Goal: Transaction & Acquisition: Purchase product/service

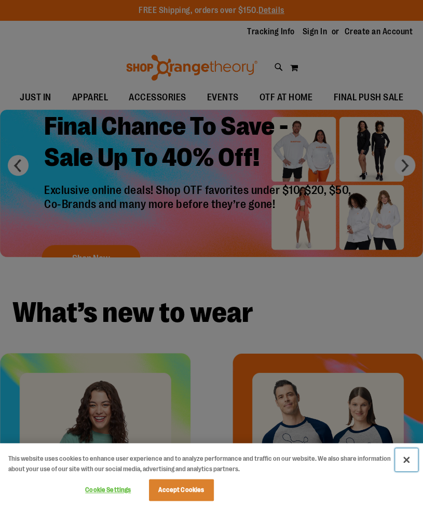
click at [404, 461] on button "Close" at bounding box center [406, 459] width 23 height 23
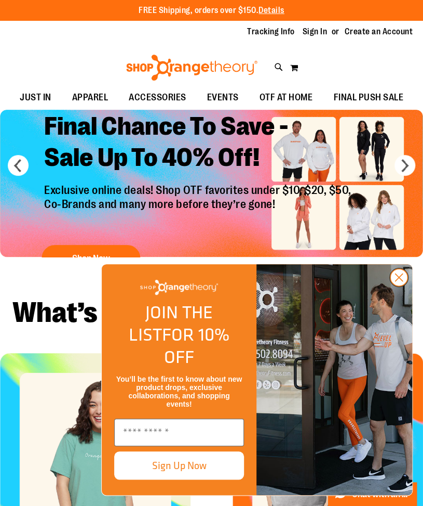
click at [402, 286] on circle "Close dialog" at bounding box center [399, 277] width 17 height 17
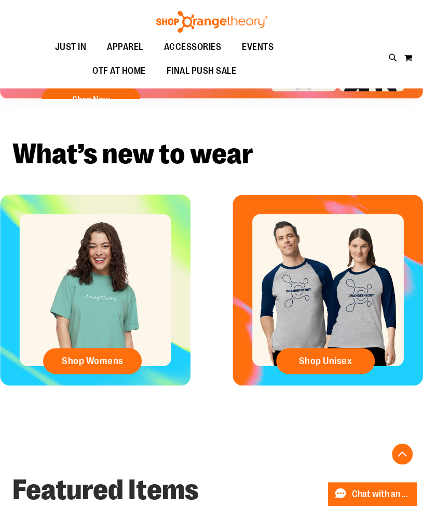
scroll to position [158, 0]
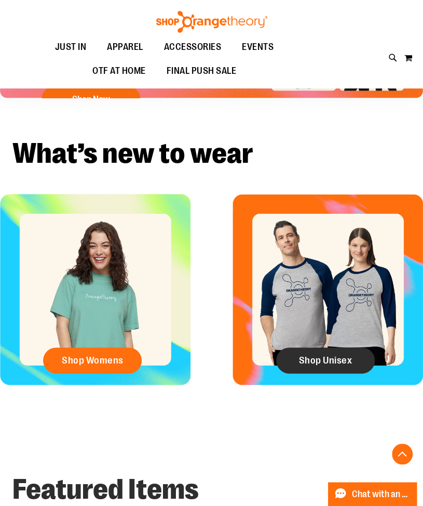
click at [329, 355] on span "Shop Unisex" at bounding box center [326, 359] width 54 height 11
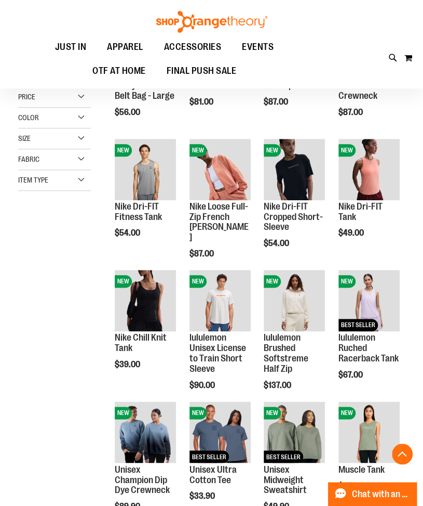
scroll to position [304, 0]
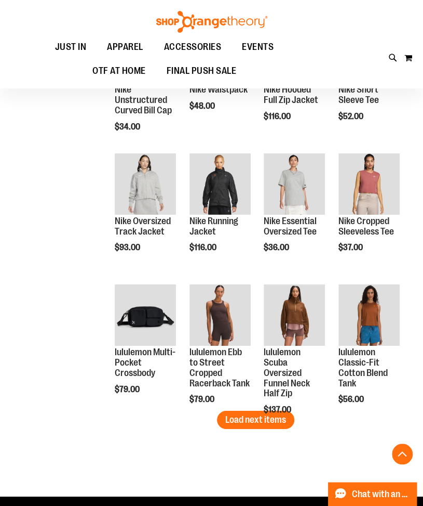
scroll to position [973, 0]
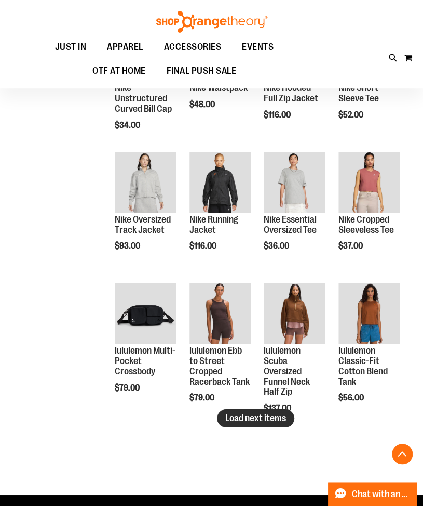
click at [271, 422] on button "Load next items" at bounding box center [255, 418] width 77 height 18
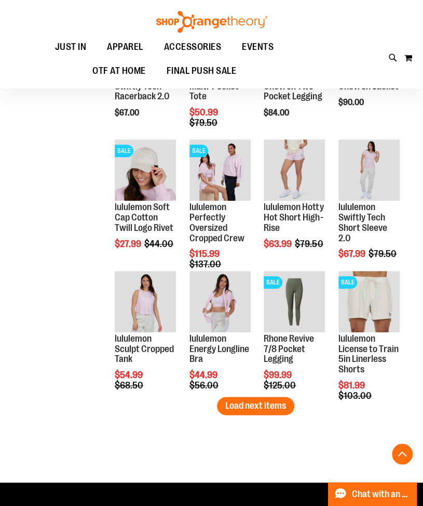
scroll to position [1379, 0]
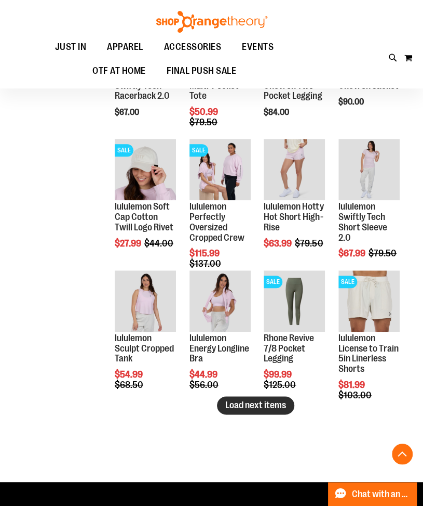
click at [249, 403] on span "Load next items" at bounding box center [255, 405] width 61 height 10
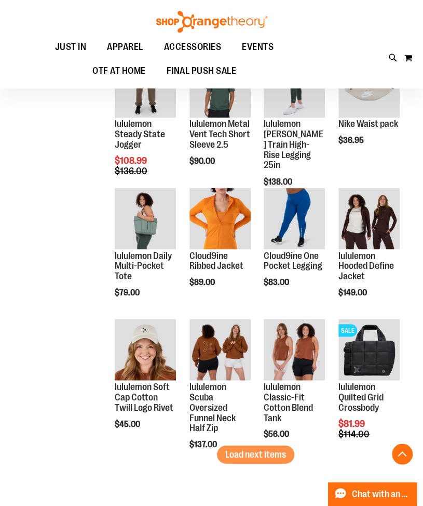
scroll to position [1729, 0]
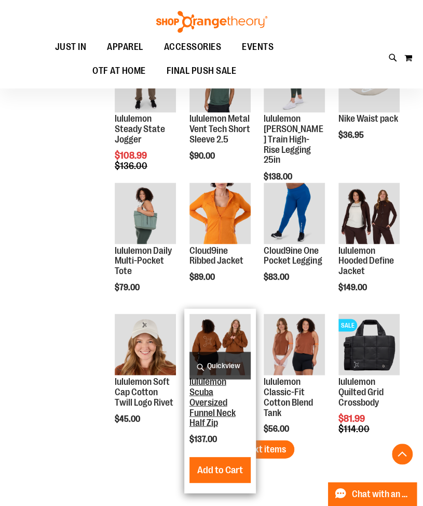
click at [216, 403] on link "lululemon Scuba Oversized Funnel Neck Half Zip" at bounding box center [213, 401] width 46 height 51
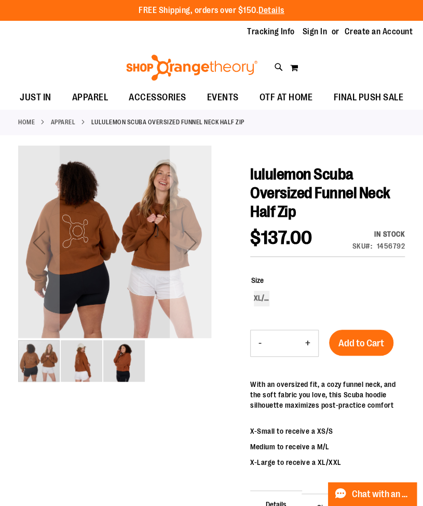
click at [192, 243] on div "Next" at bounding box center [191, 242] width 42 height 42
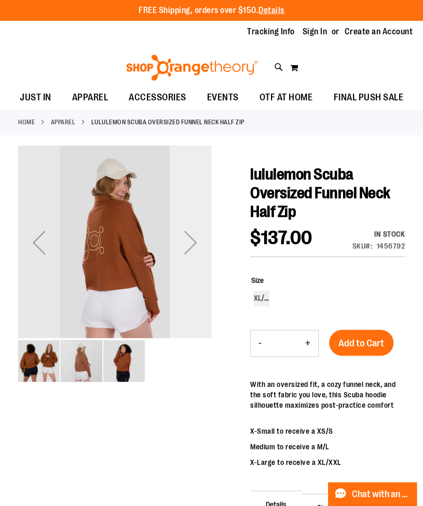
click at [192, 243] on div "Next" at bounding box center [191, 242] width 42 height 42
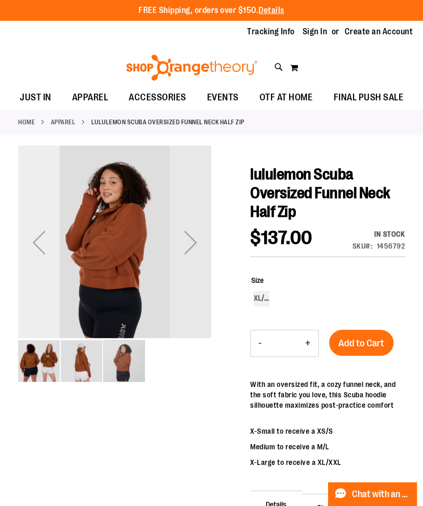
click at [41, 251] on div "Previous" at bounding box center [39, 242] width 42 height 42
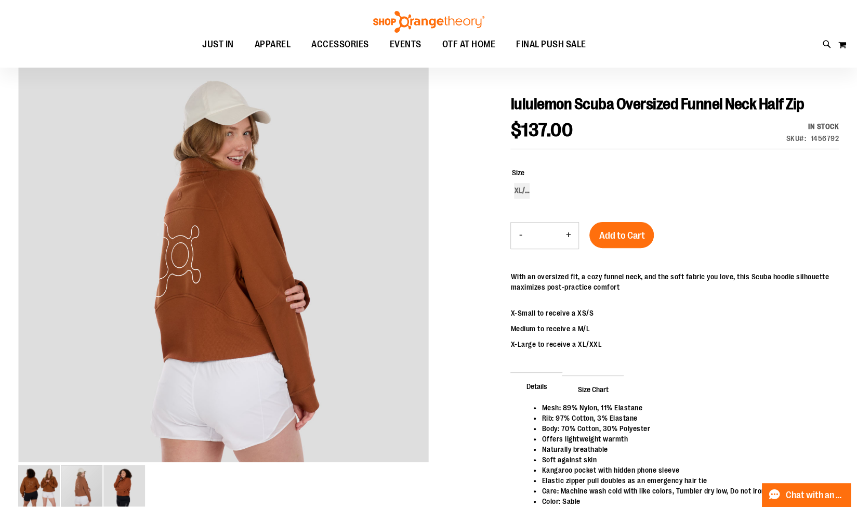
scroll to position [91, 0]
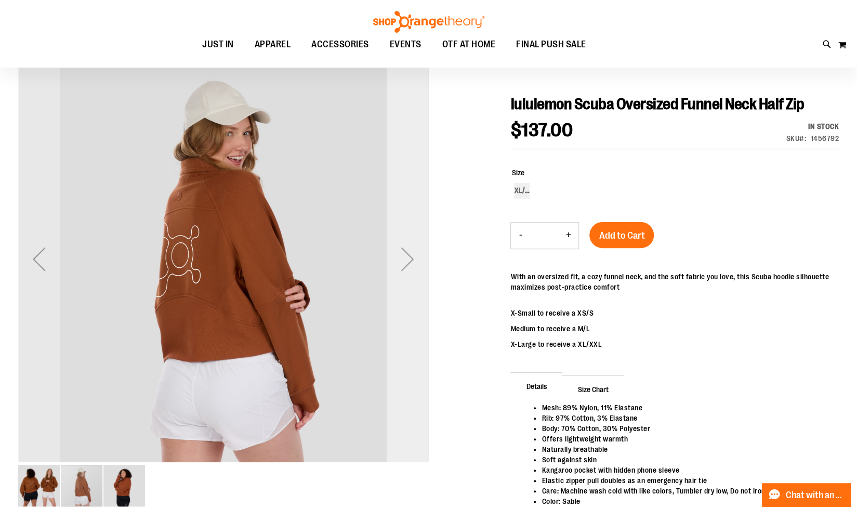
click at [406, 253] on div "Next" at bounding box center [408, 259] width 42 height 42
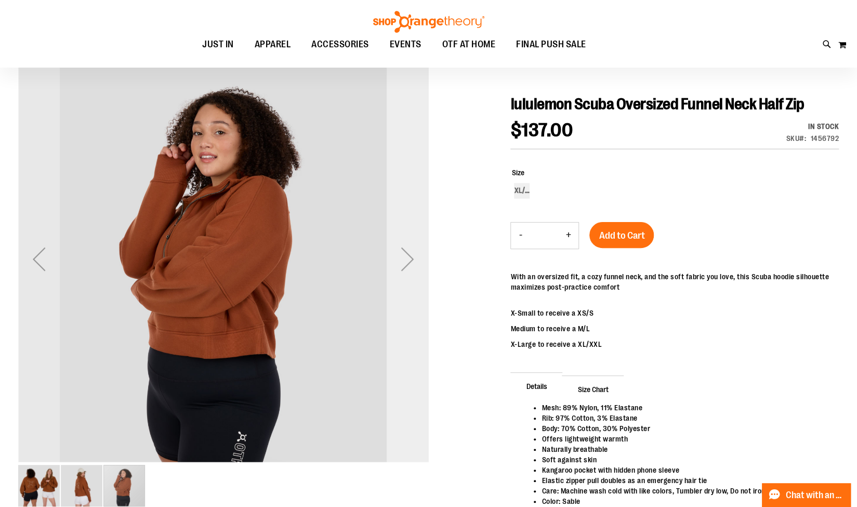
click at [406, 253] on div "Next" at bounding box center [408, 259] width 42 height 42
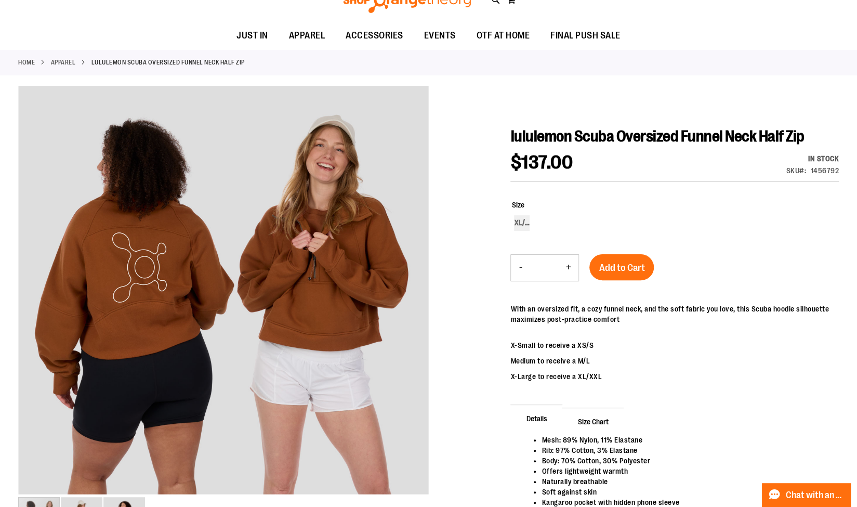
scroll to position [0, 0]
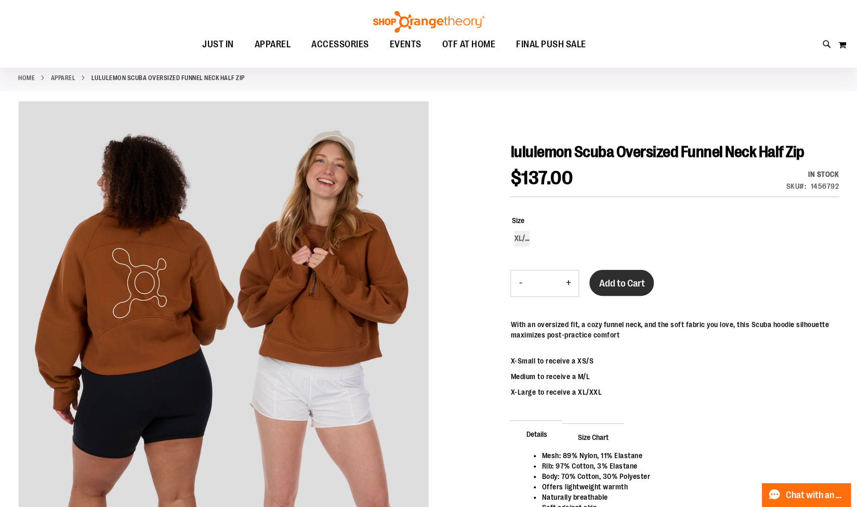
click at [423, 284] on span "Add to Cart" at bounding box center [621, 282] width 46 height 11
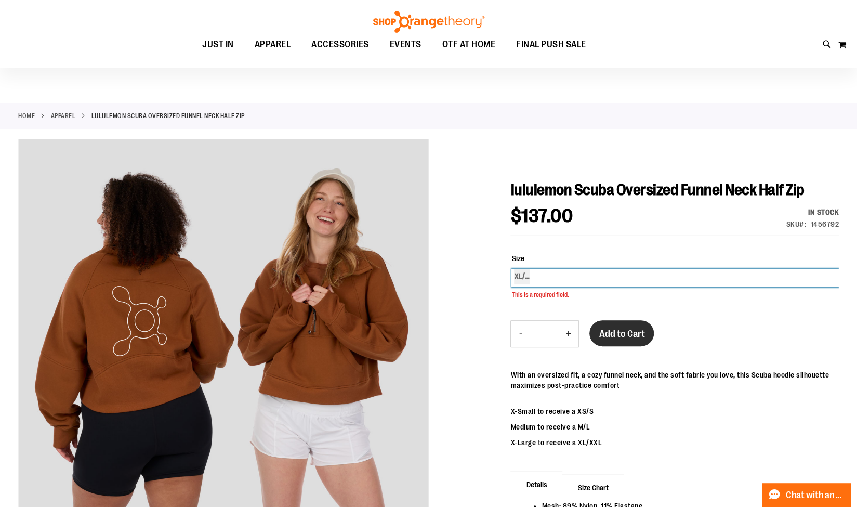
scroll to position [5, 0]
click at [423, 273] on div "XL/2XL" at bounding box center [674, 278] width 327 height 18
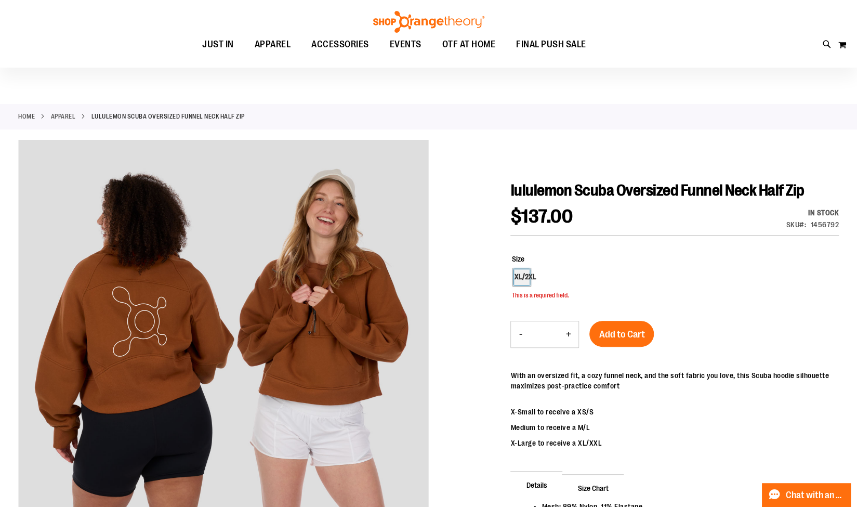
click at [423, 276] on div "XL/2XL" at bounding box center [522, 277] width 16 height 16
type input "***"
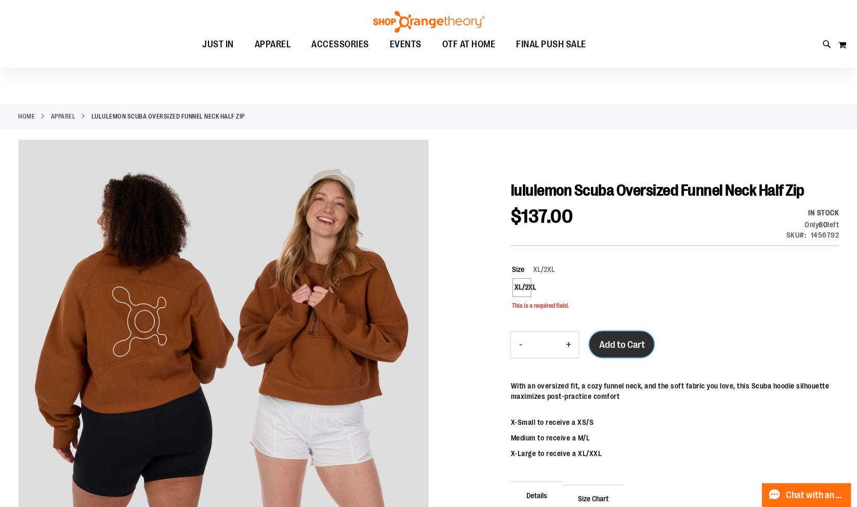
click at [423, 347] on span "Add to Cart" at bounding box center [621, 344] width 46 height 11
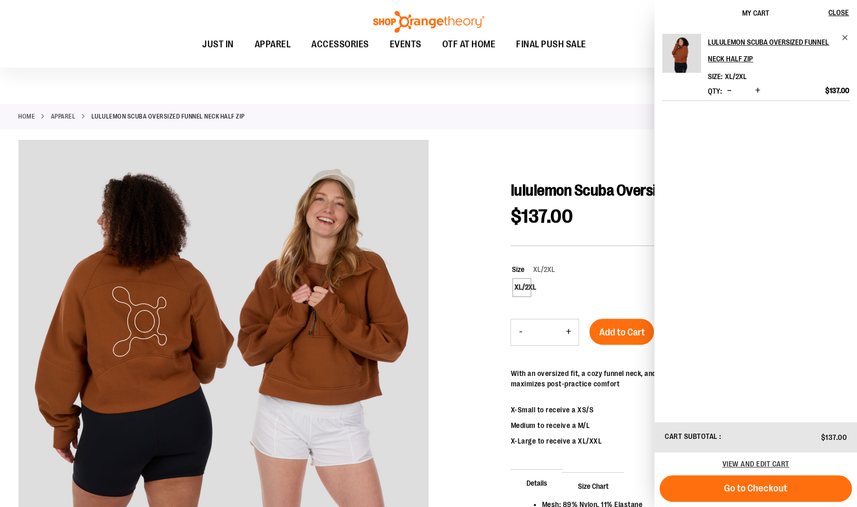
click at [46, 34] on ul "JUST IN JUST IN Balanced Basics New for Women New for Men New Accessories New B…" at bounding box center [393, 45] width 741 height 24
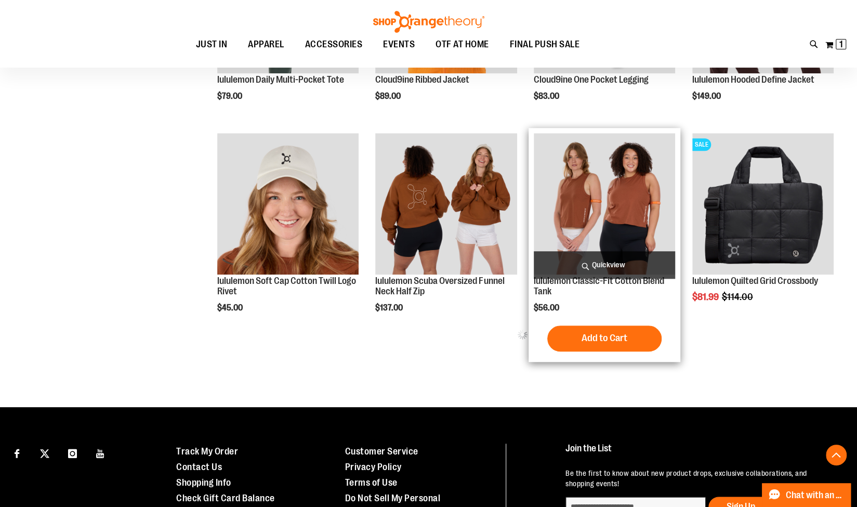
scroll to position [507, 0]
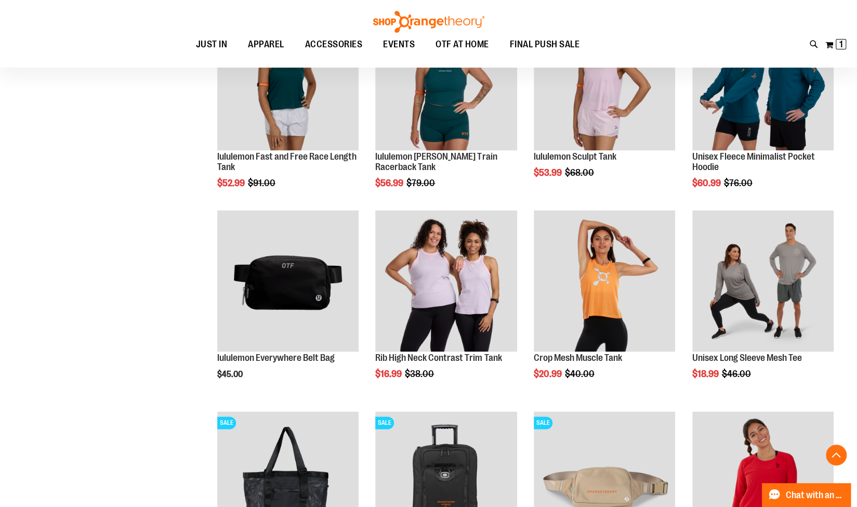
scroll to position [833, 0]
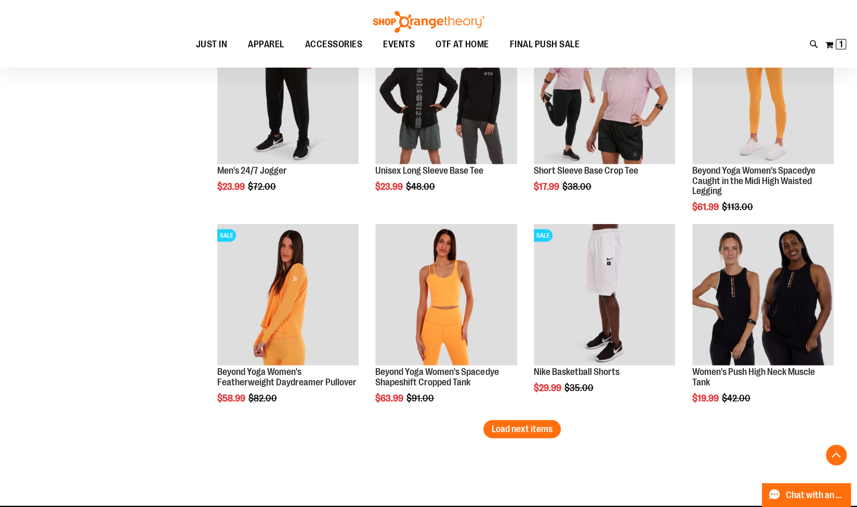
scroll to position [1624, 0]
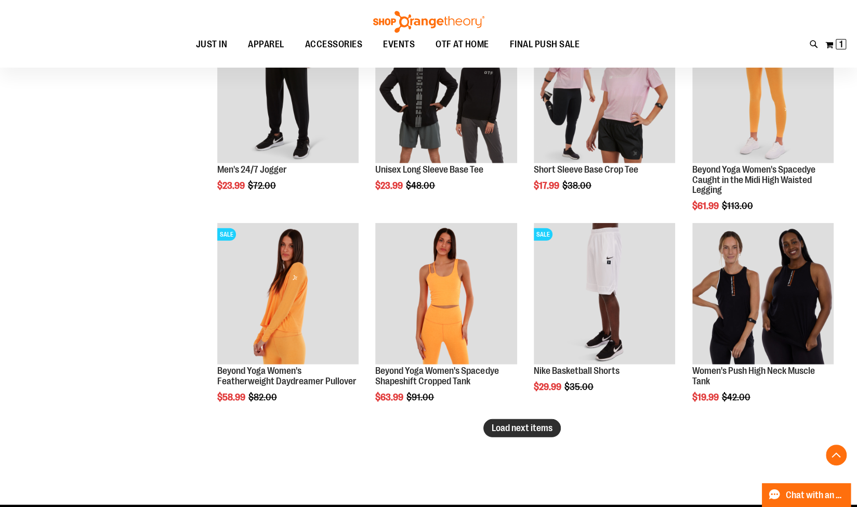
click at [518, 433] on button "Load next items" at bounding box center [521, 428] width 77 height 18
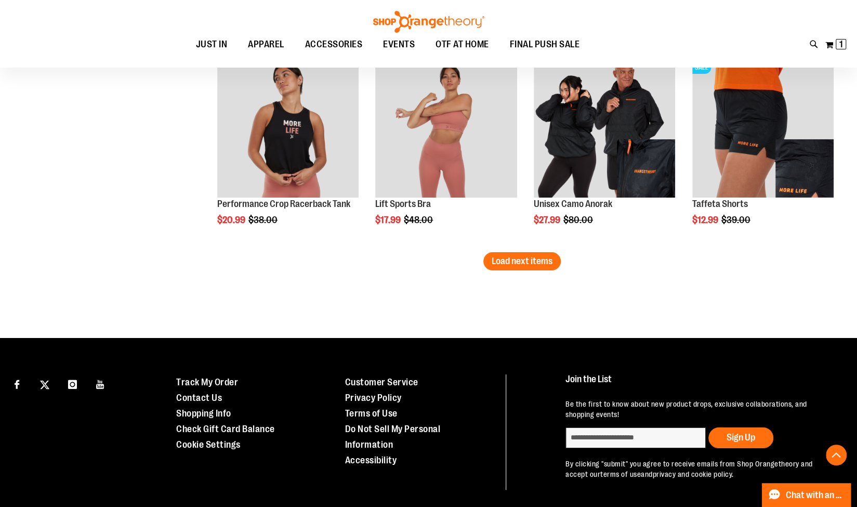
scroll to position [2394, 0]
click at [519, 261] on span "Load next items" at bounding box center [521, 261] width 61 height 10
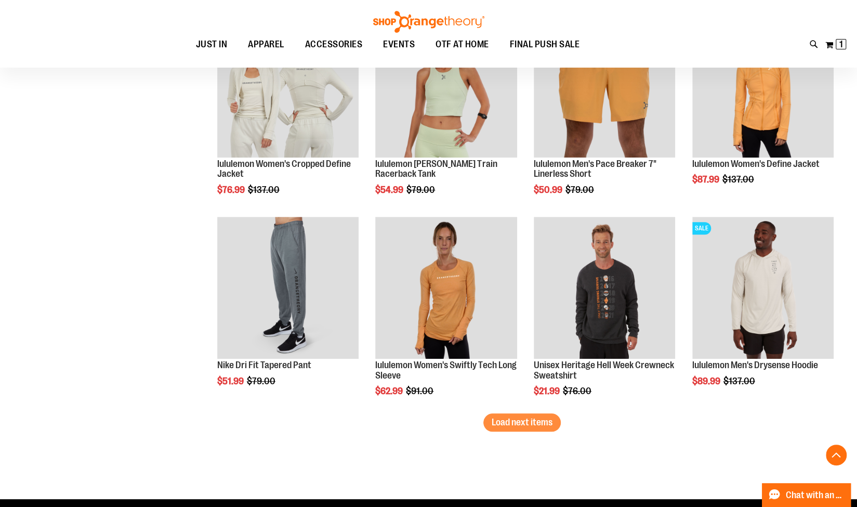
scroll to position [2846, 0]
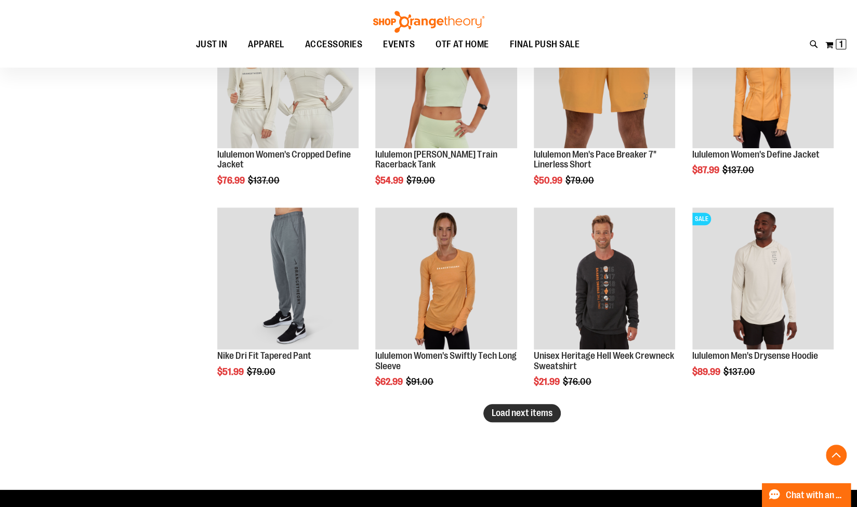
click at [533, 414] on span "Load next items" at bounding box center [521, 412] width 61 height 10
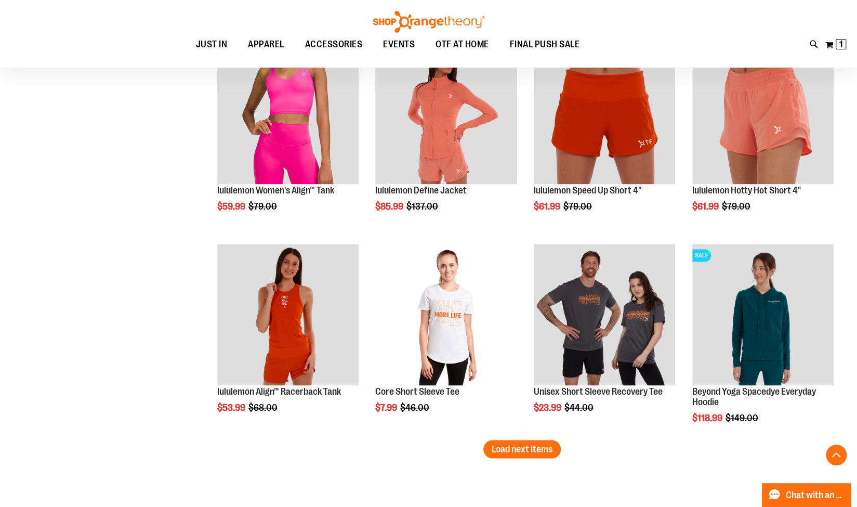
scroll to position [3414, 0]
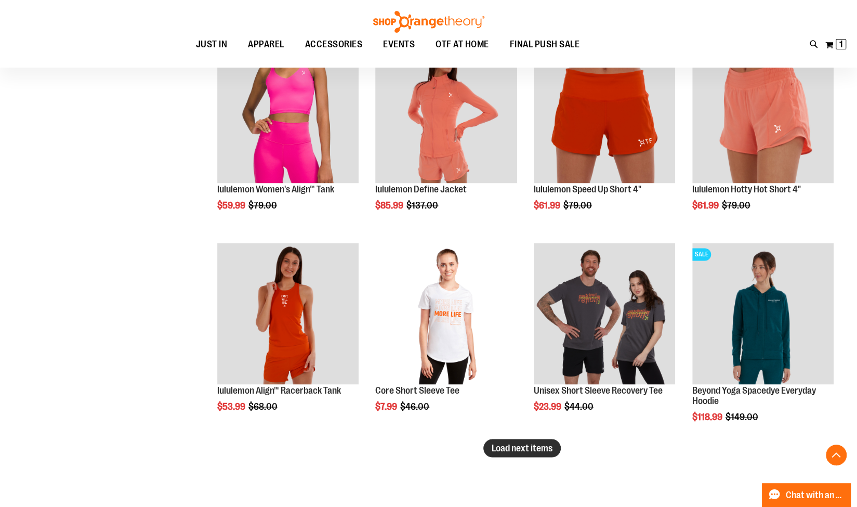
click at [507, 443] on span "Load next items" at bounding box center [521, 447] width 61 height 10
